Goal: Information Seeking & Learning: Learn about a topic

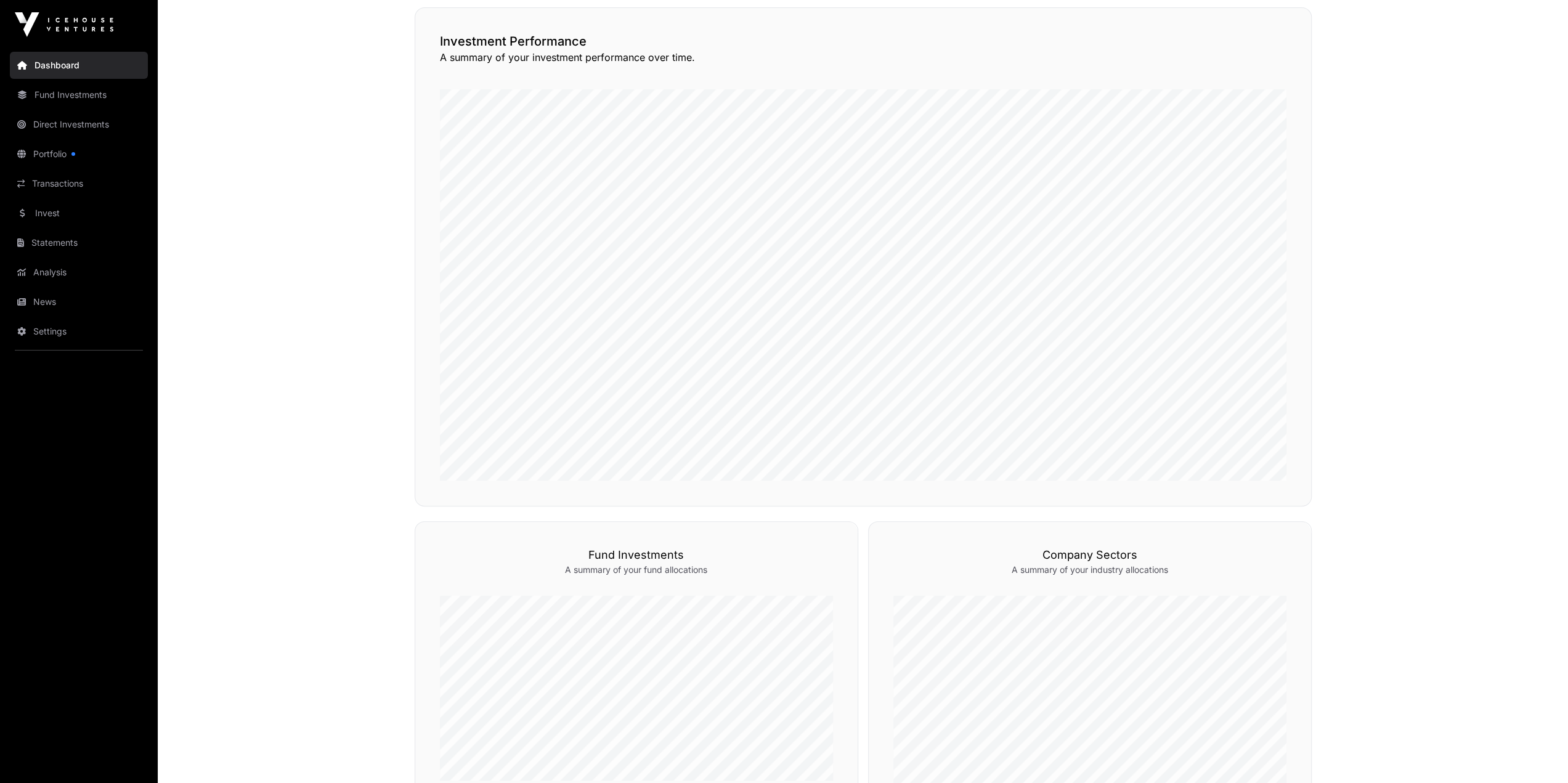
scroll to position [205, 0]
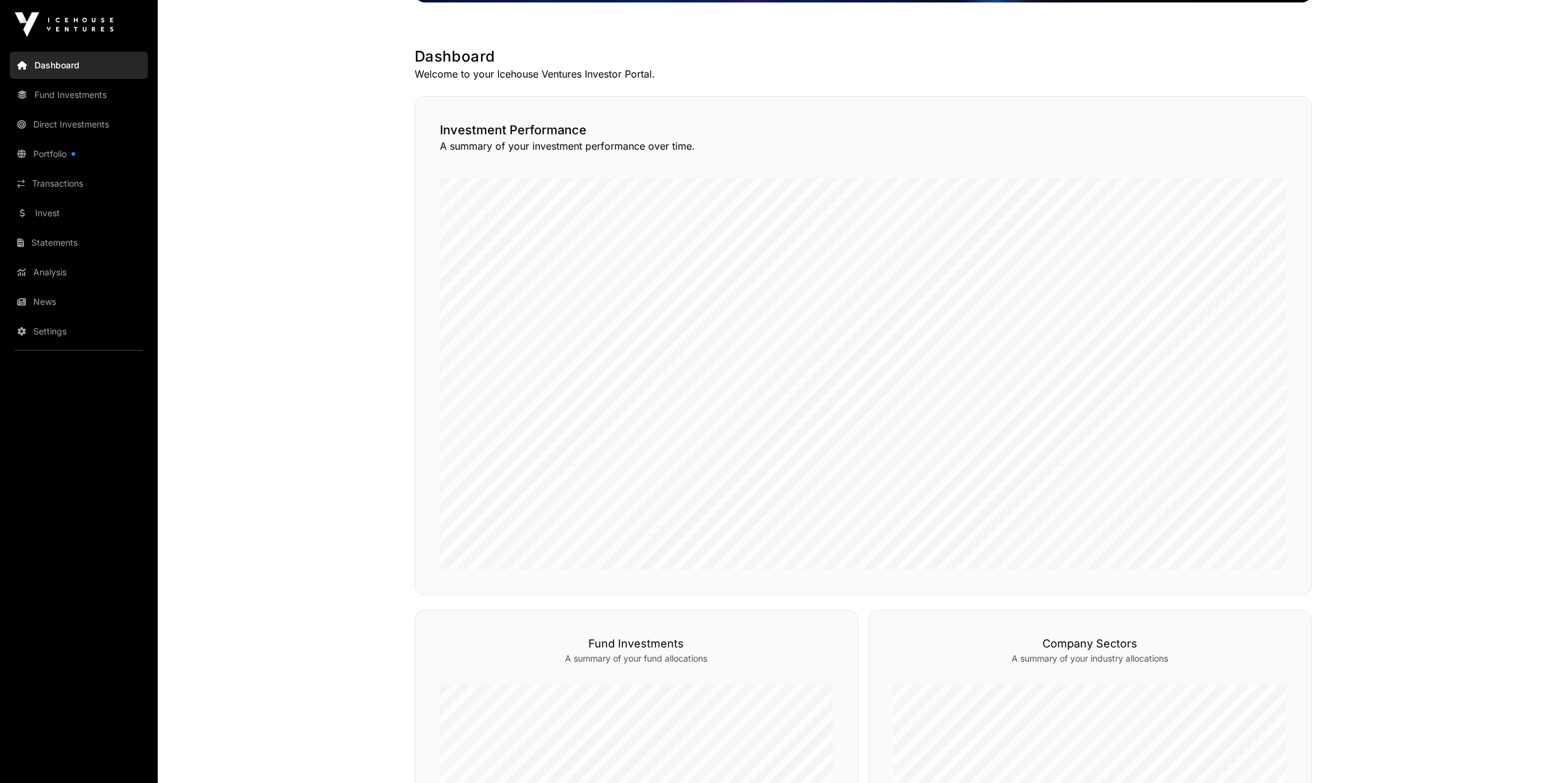
click at [80, 157] on link "Portfolio" at bounding box center [79, 154] width 138 height 27
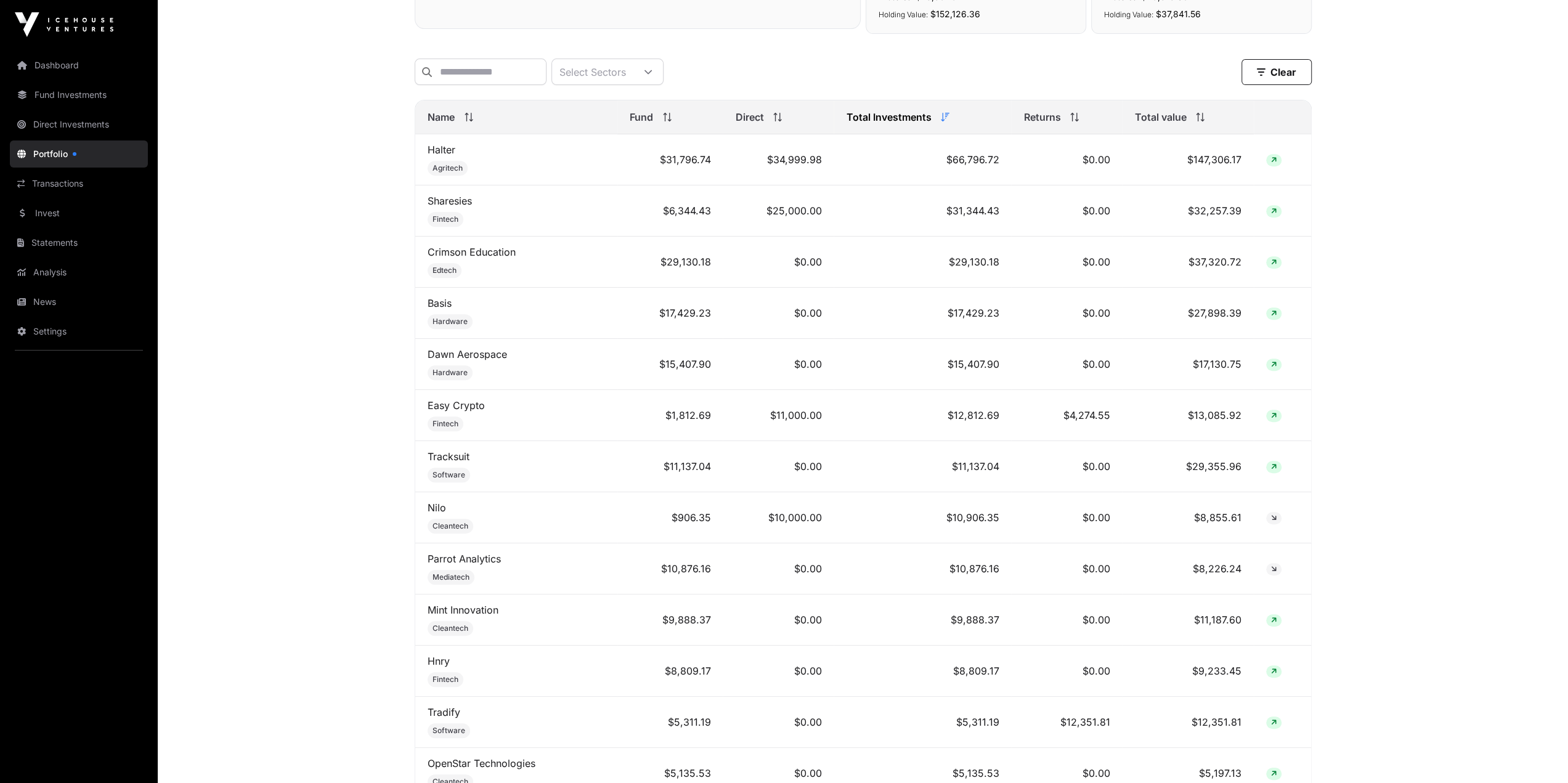
scroll to position [102, 0]
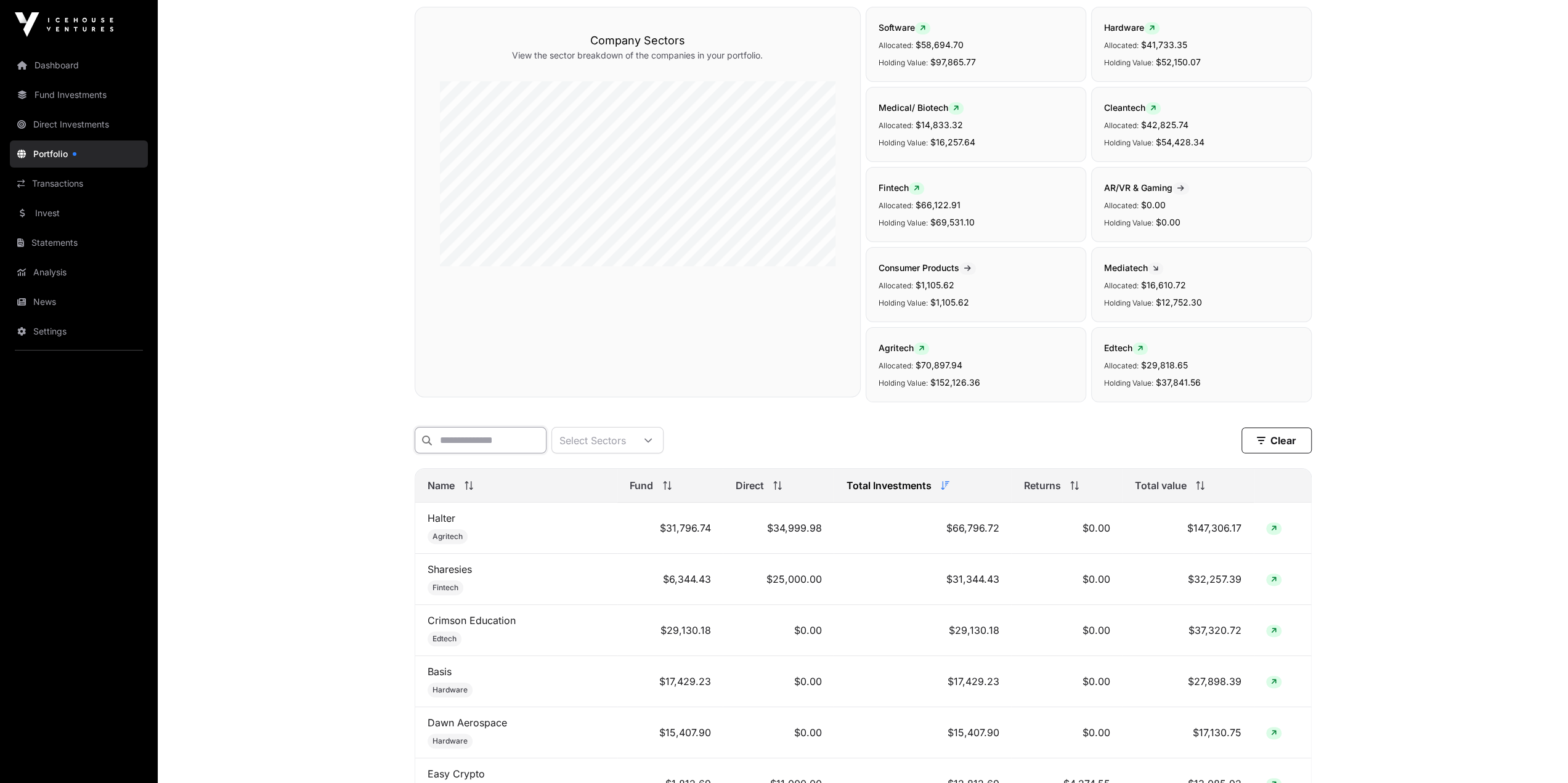
click at [503, 444] on input "text" at bounding box center [481, 440] width 132 height 26
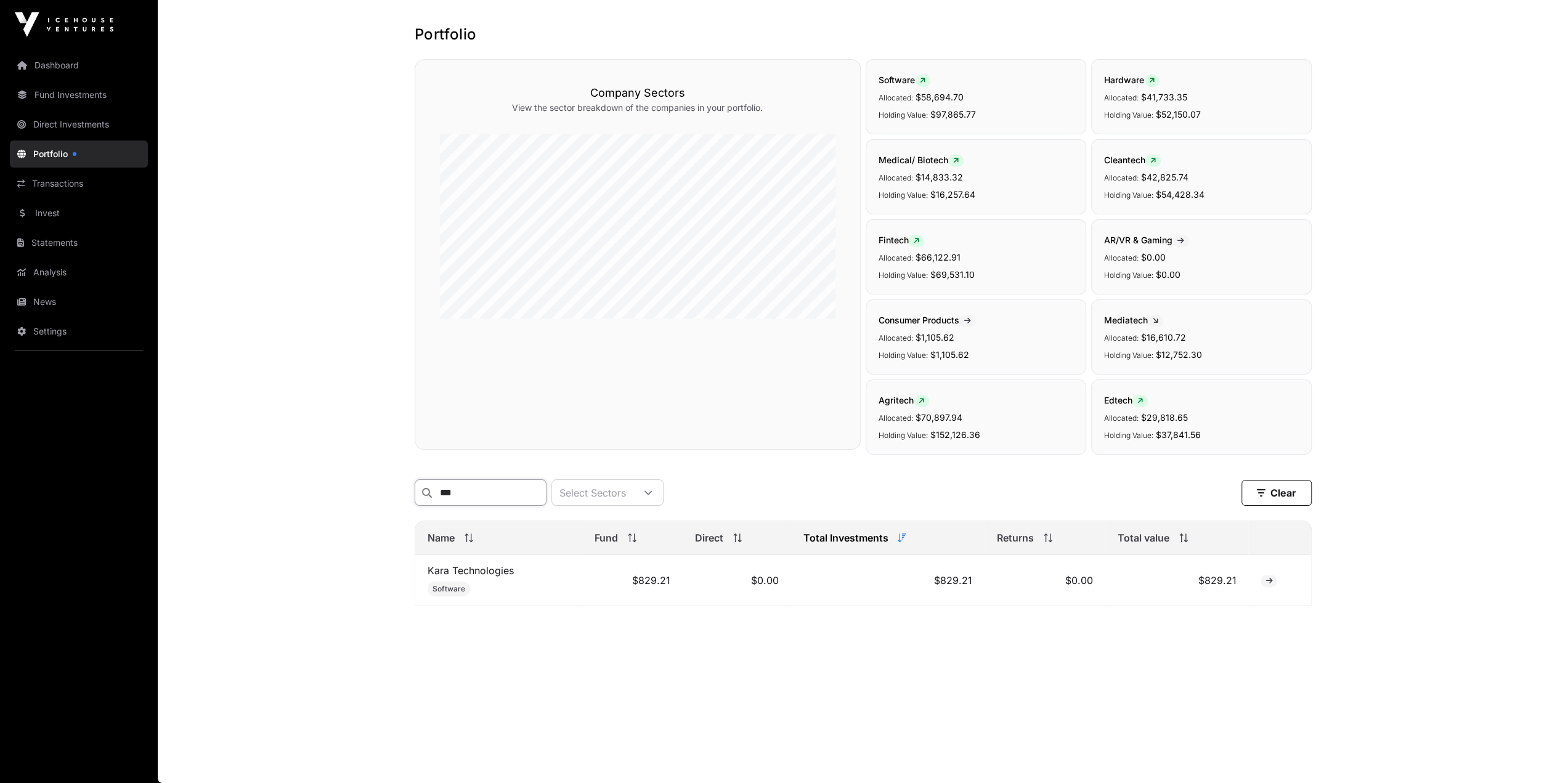
scroll to position [49, 0]
type input "*"
drag, startPoint x: 519, startPoint y: 485, endPoint x: 308, endPoint y: 511, distance: 212.6
click at [308, 511] on main "Portfolio Company Sectors View the sector breakdown of the companies in your po…" at bounding box center [863, 392] width 1410 height 783
click at [505, 495] on input "******" at bounding box center [481, 493] width 132 height 26
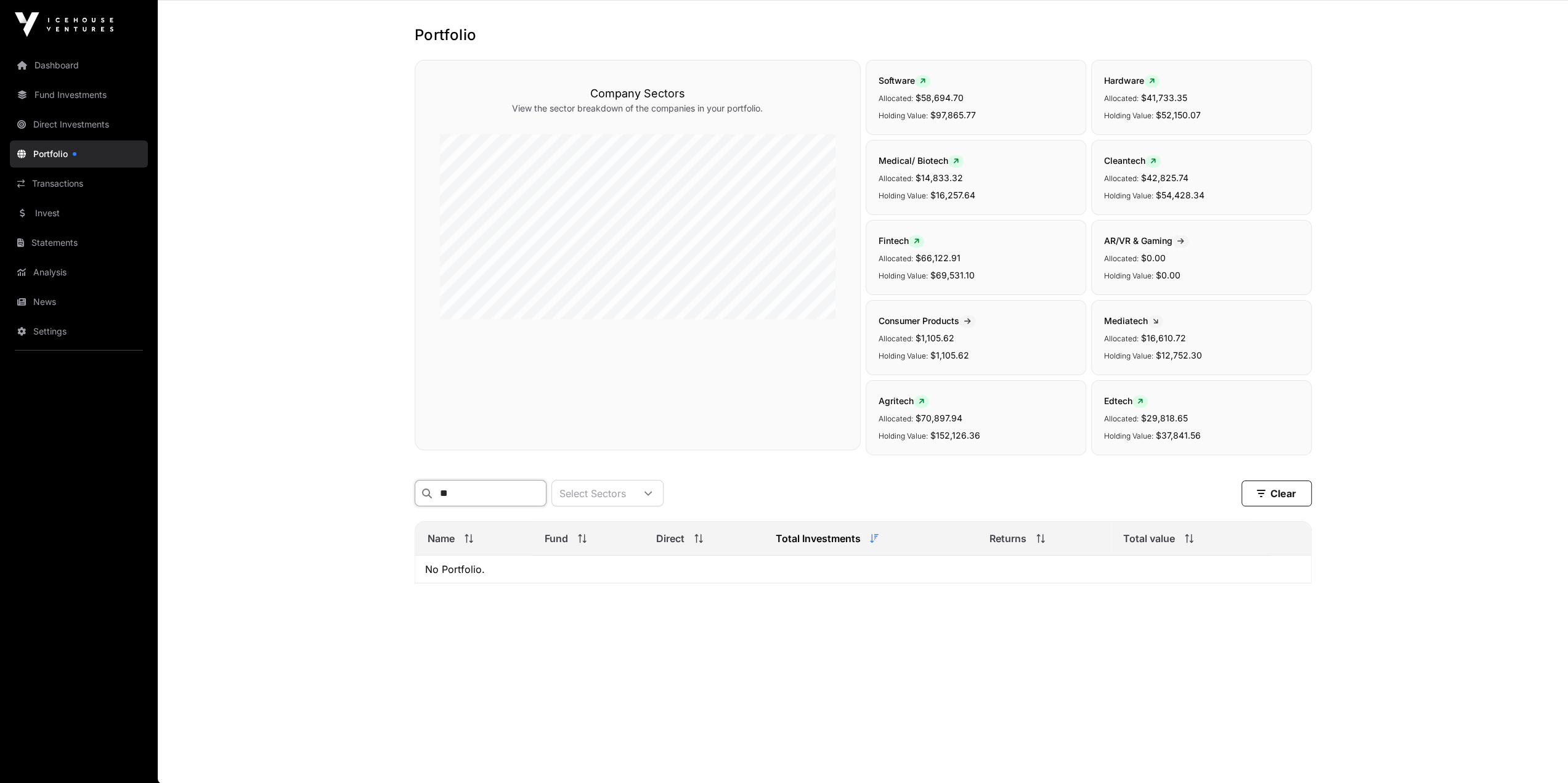
type input "*"
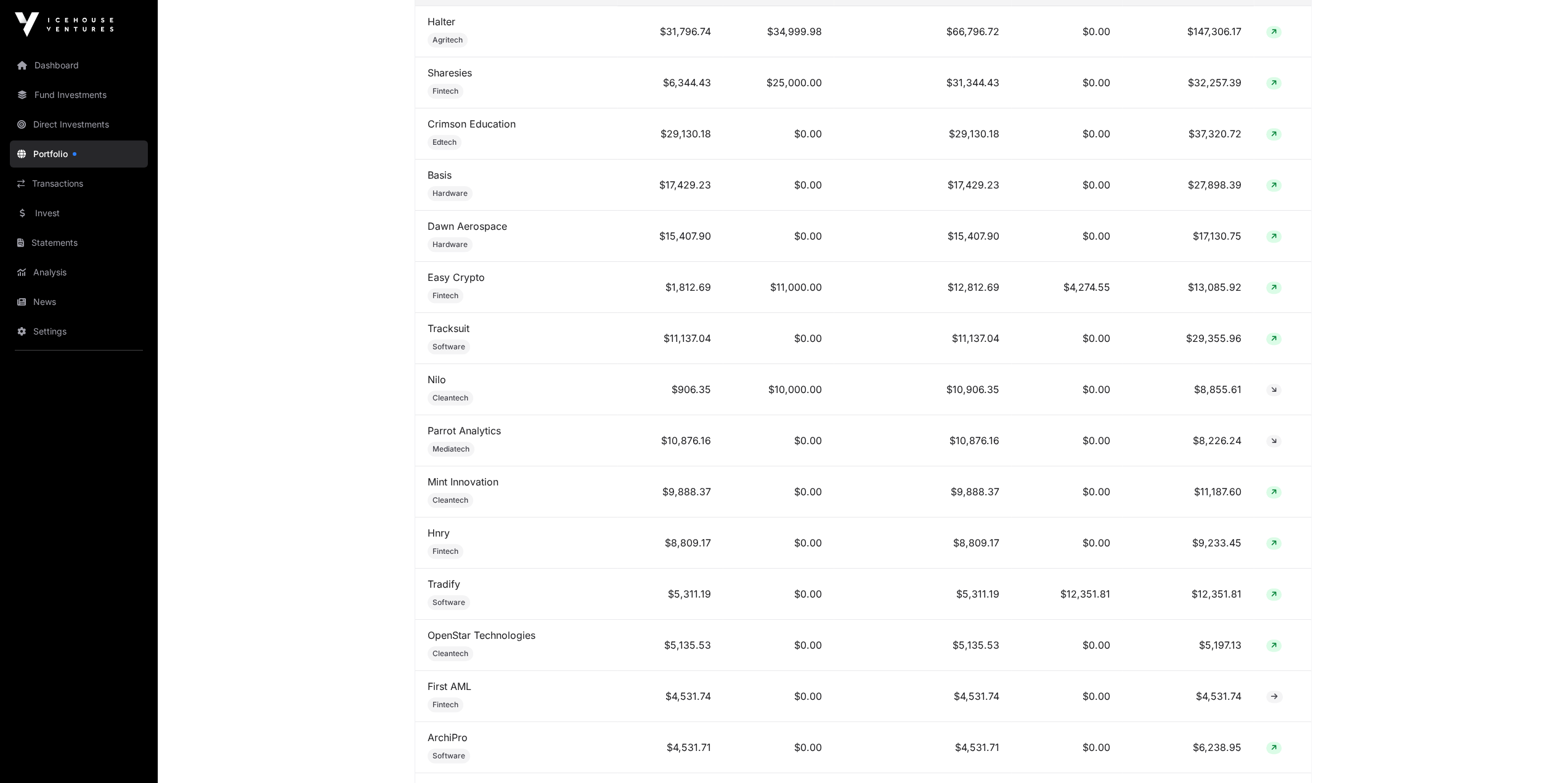
scroll to position [718, 0]
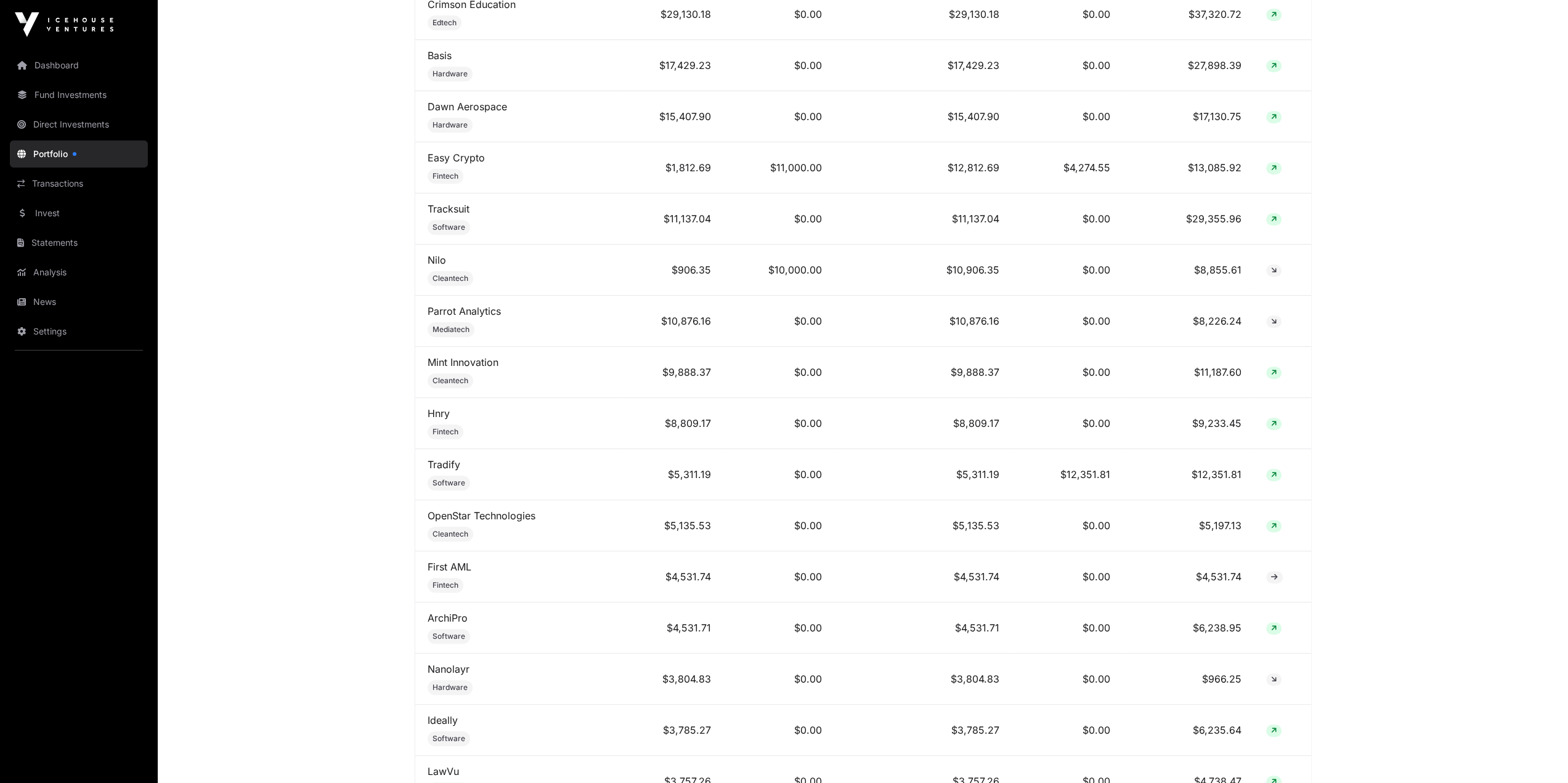
click at [439, 413] on link "Hnry" at bounding box center [438, 413] width 22 height 13
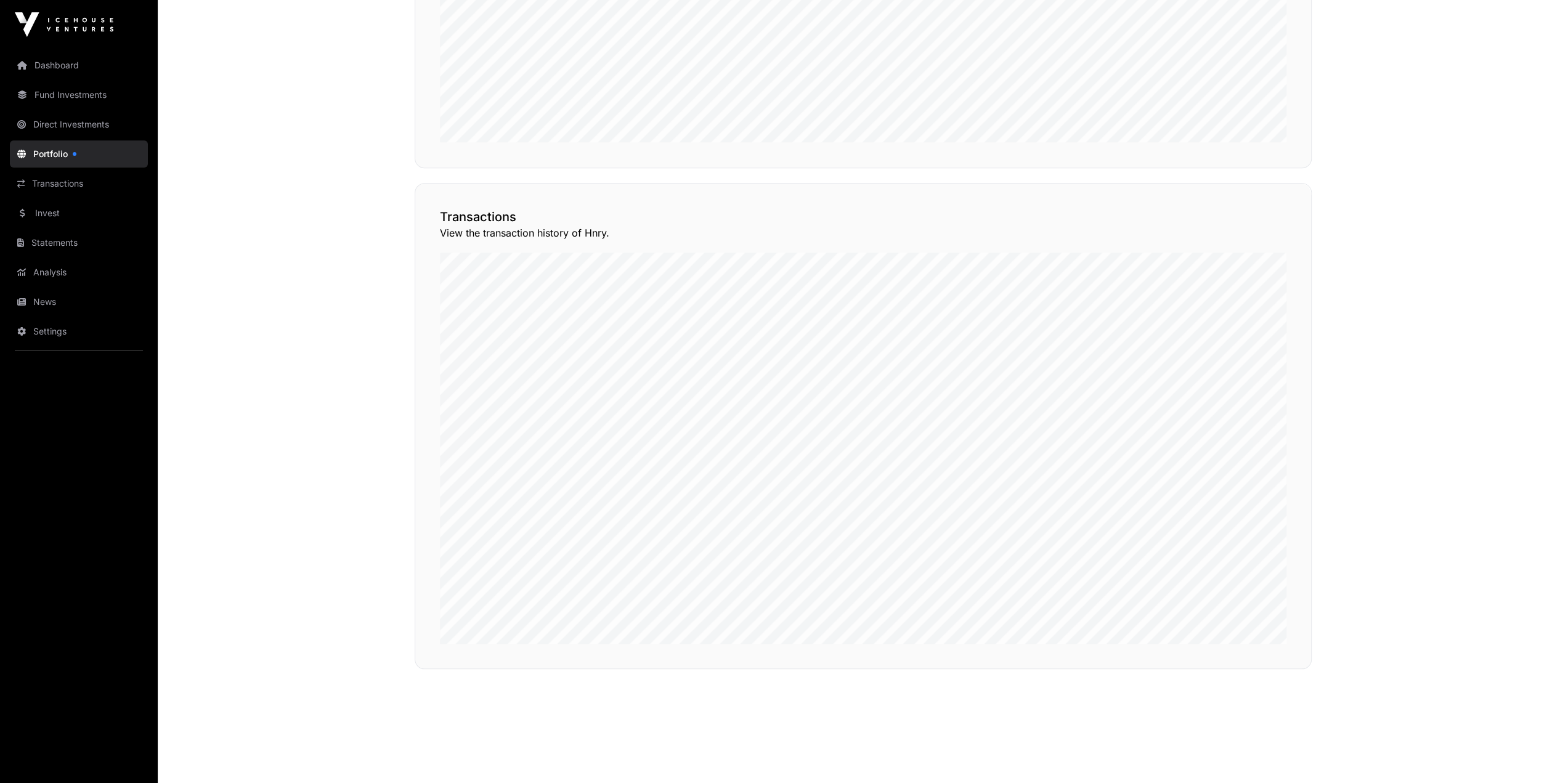
scroll to position [917, 0]
click at [1245, 165] on button "View Transactions" at bounding box center [1256, 153] width 102 height 21
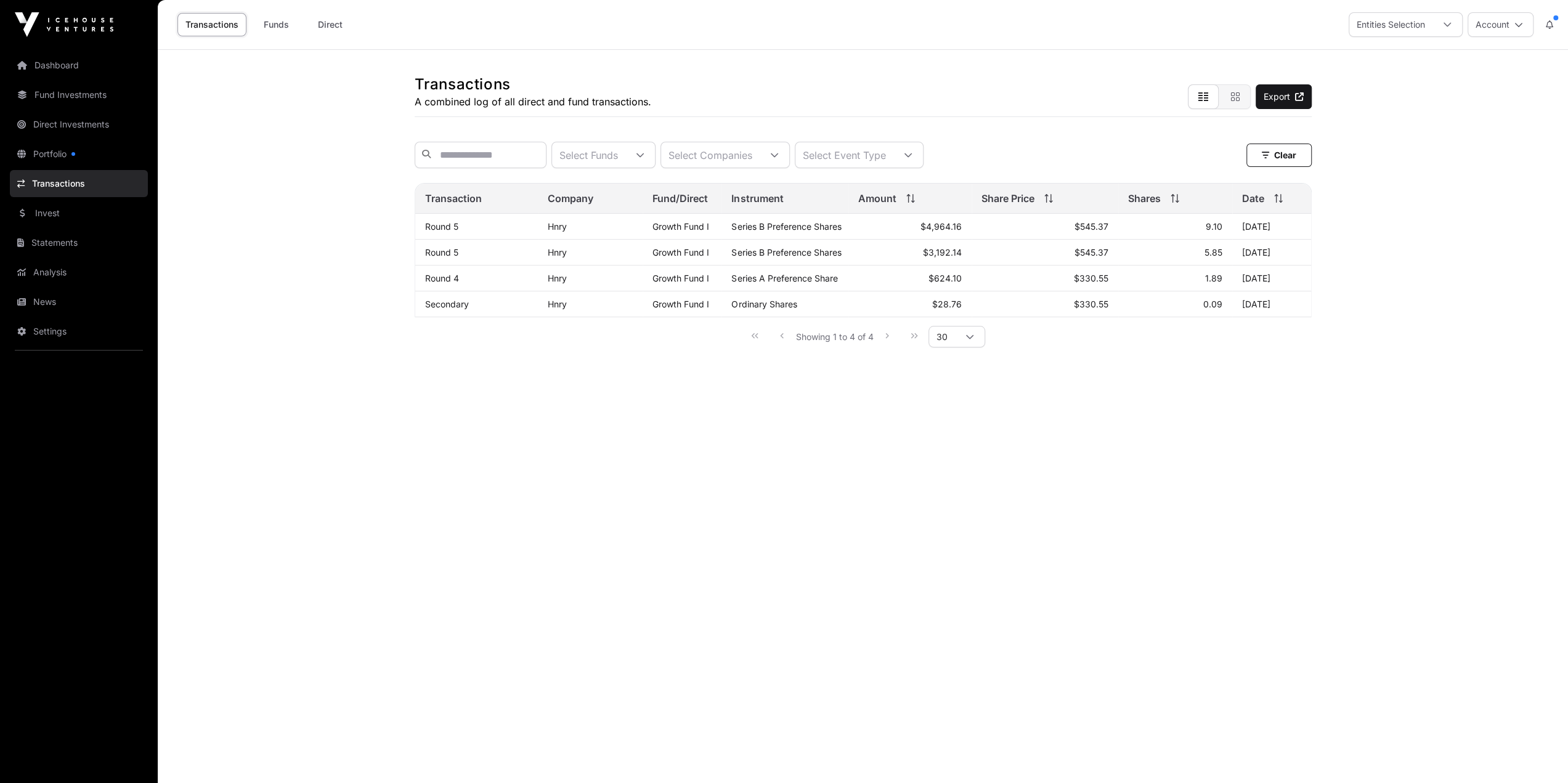
click at [54, 150] on link "Portfolio" at bounding box center [79, 154] width 138 height 27
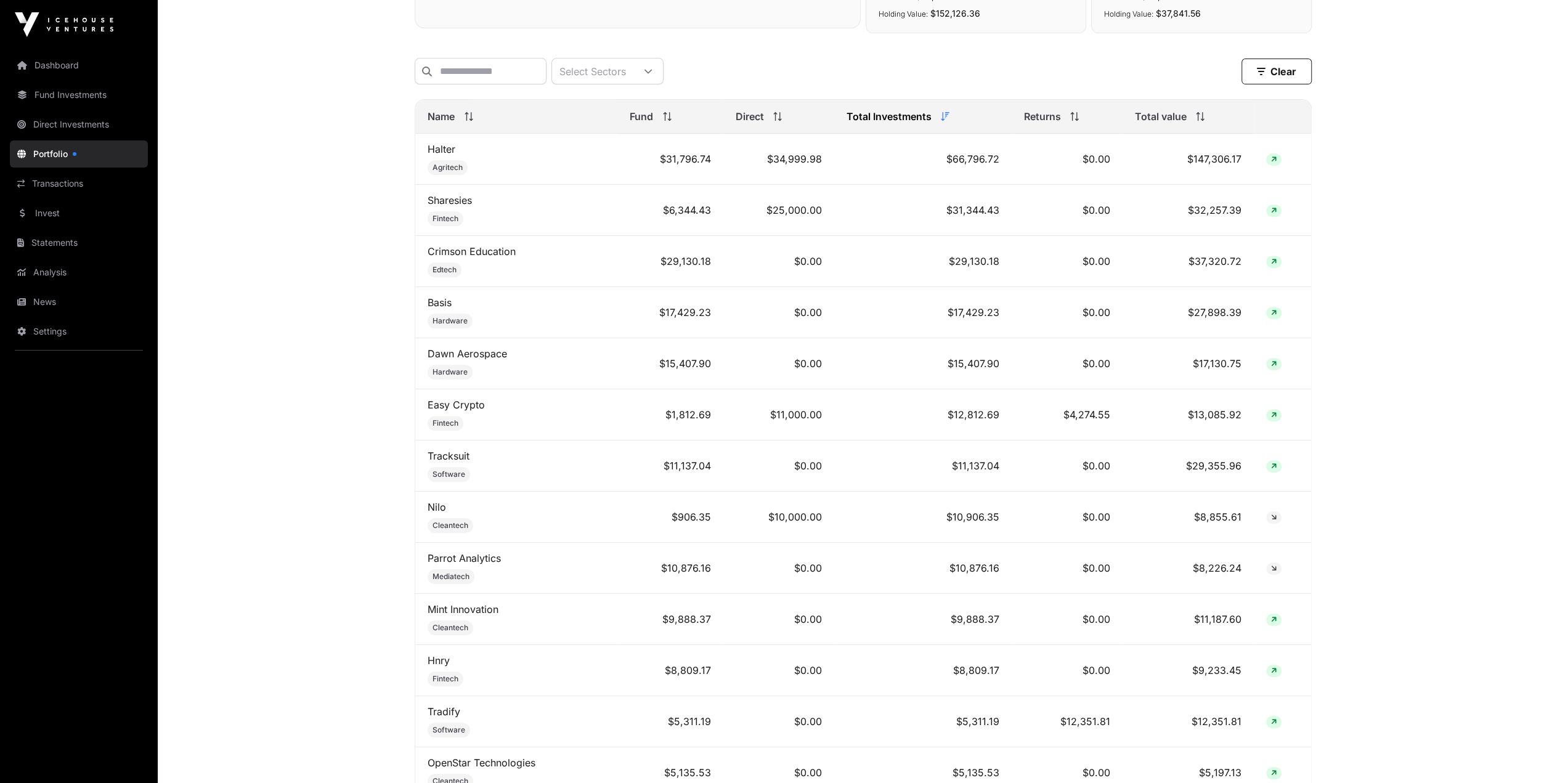
scroll to position [410, 0]
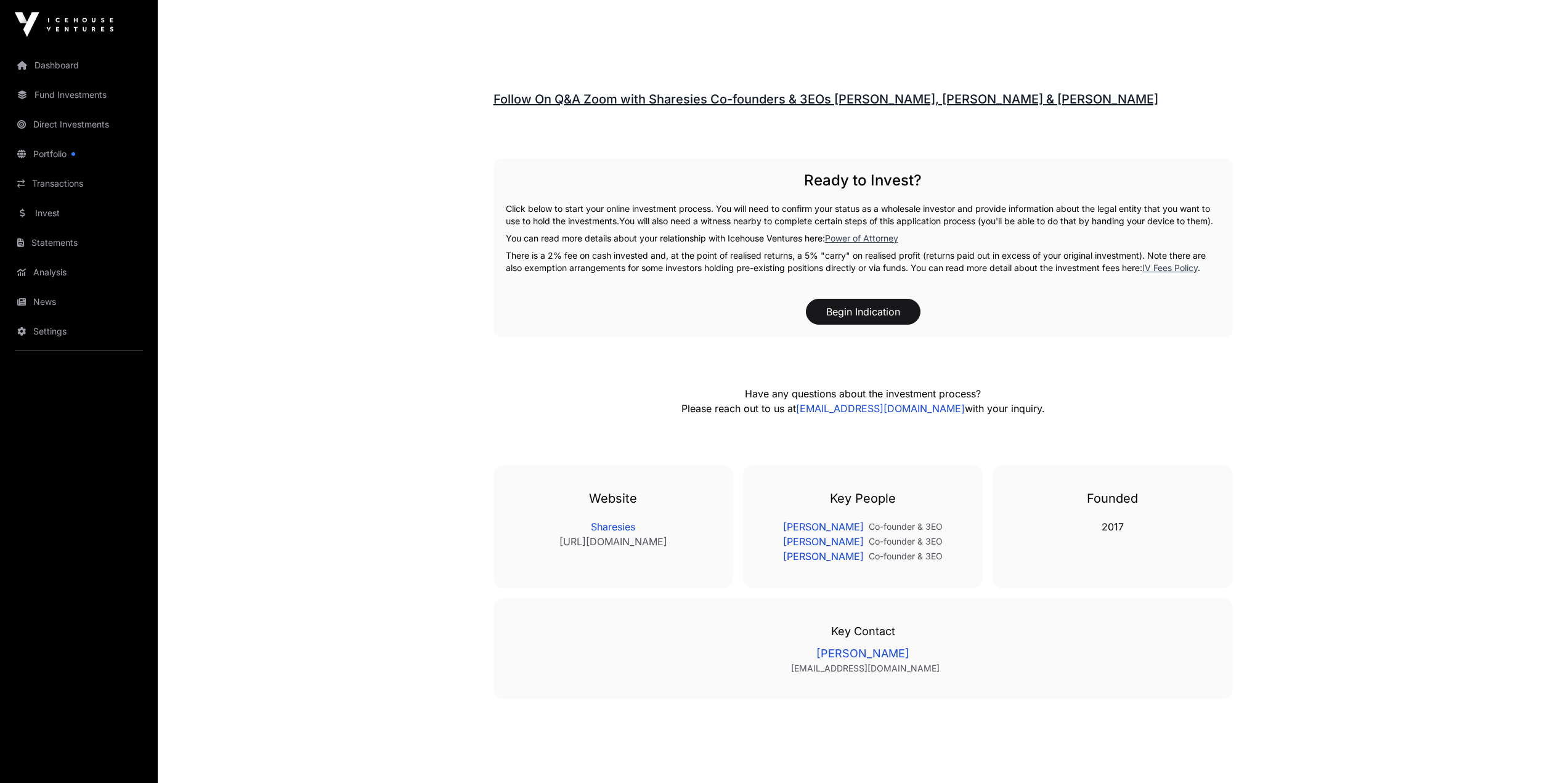
scroll to position [1888, 0]
